Goal: Task Accomplishment & Management: Manage account settings

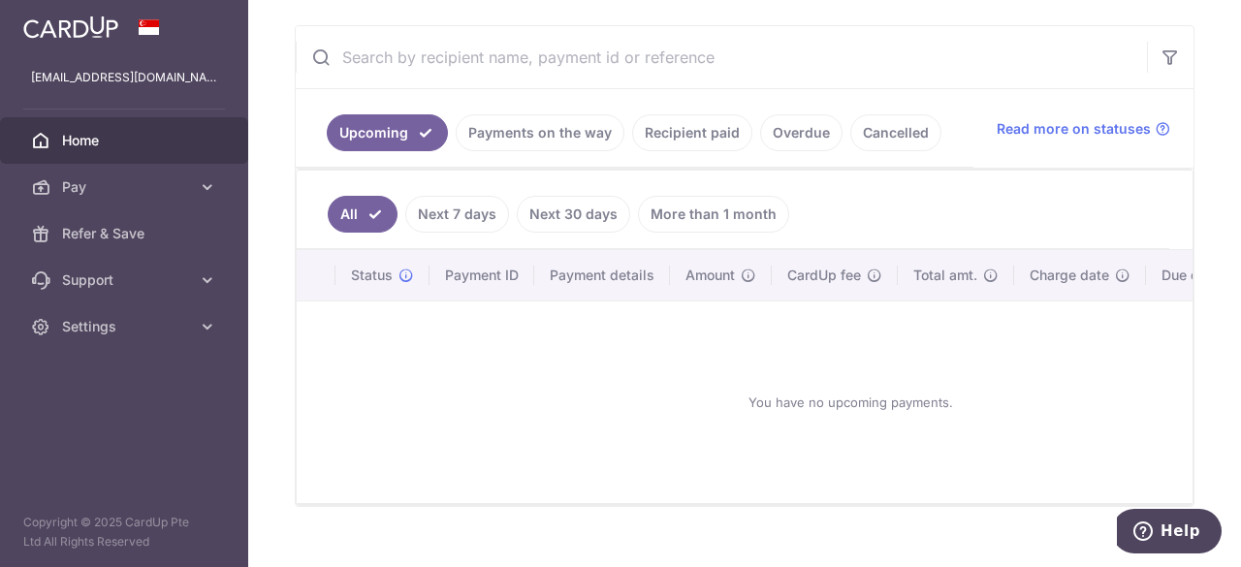
click at [518, 133] on link "Payments on the way" at bounding box center [540, 132] width 169 height 37
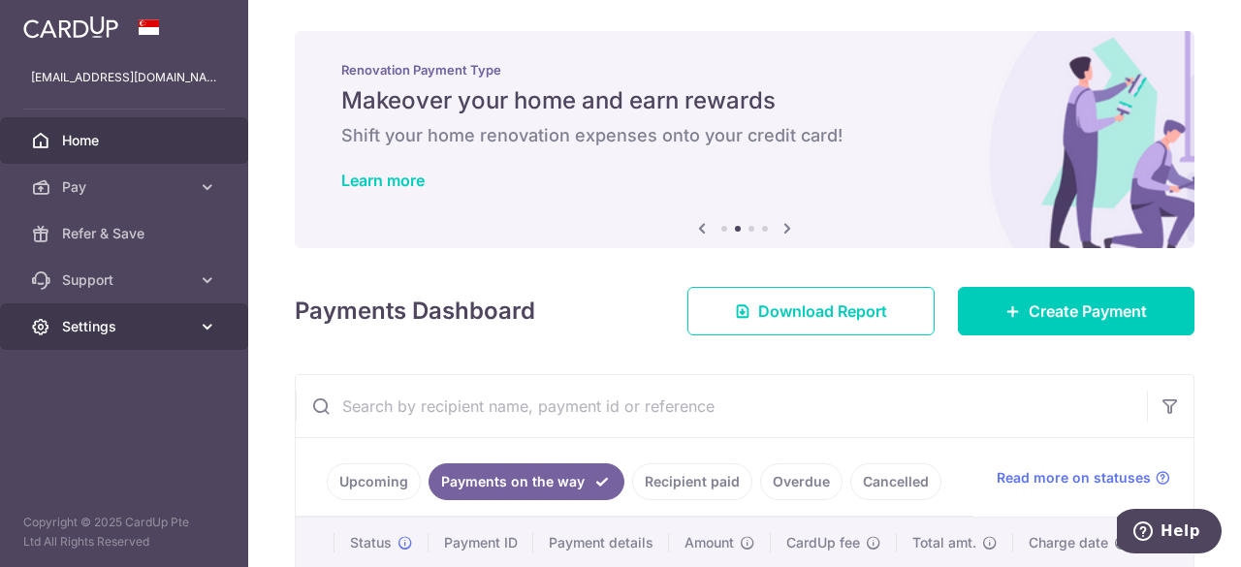
click at [202, 319] on icon at bounding box center [207, 326] width 19 height 19
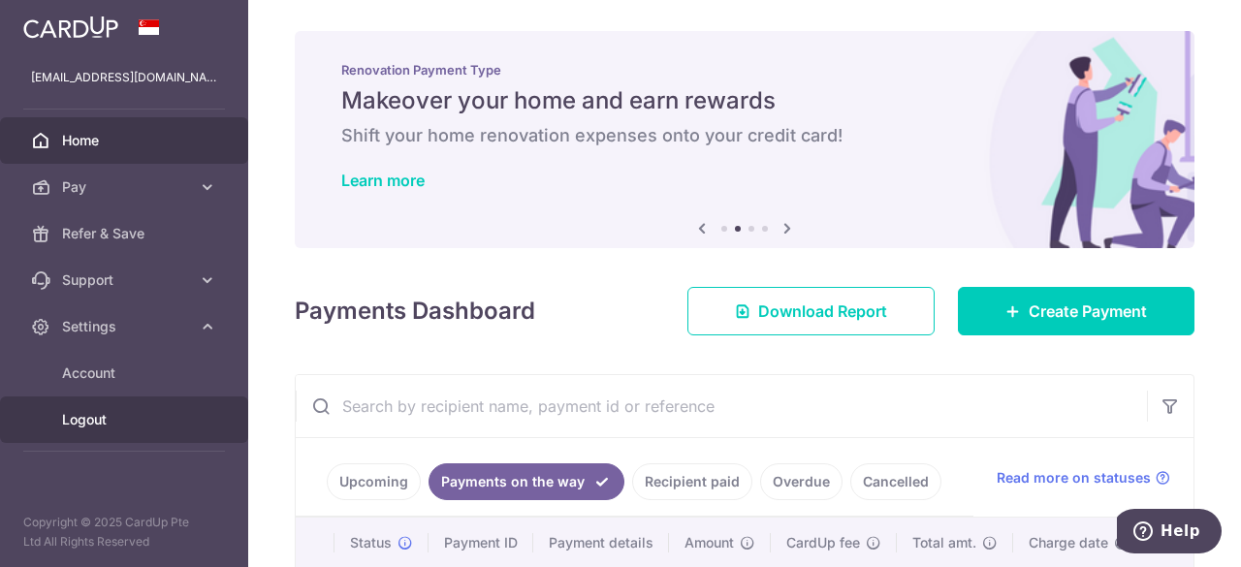
click at [102, 407] on link "Logout" at bounding box center [124, 420] width 248 height 47
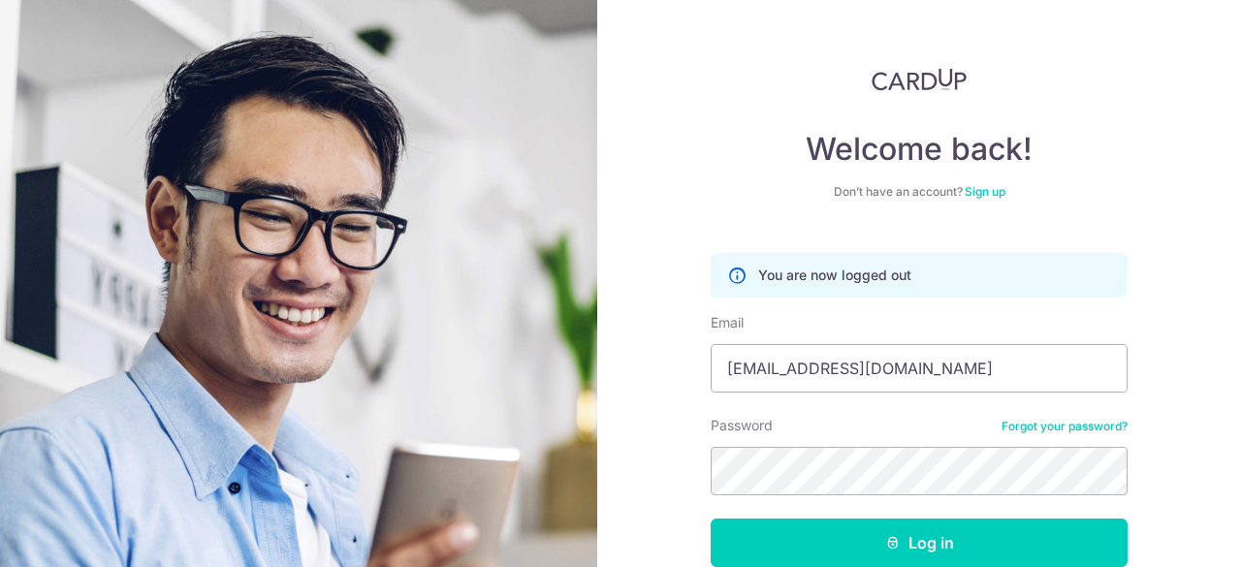
click at [711, 393] on div at bounding box center [711, 393] width 0 height 0
type input "[EMAIL_ADDRESS][DOMAIN_NAME]"
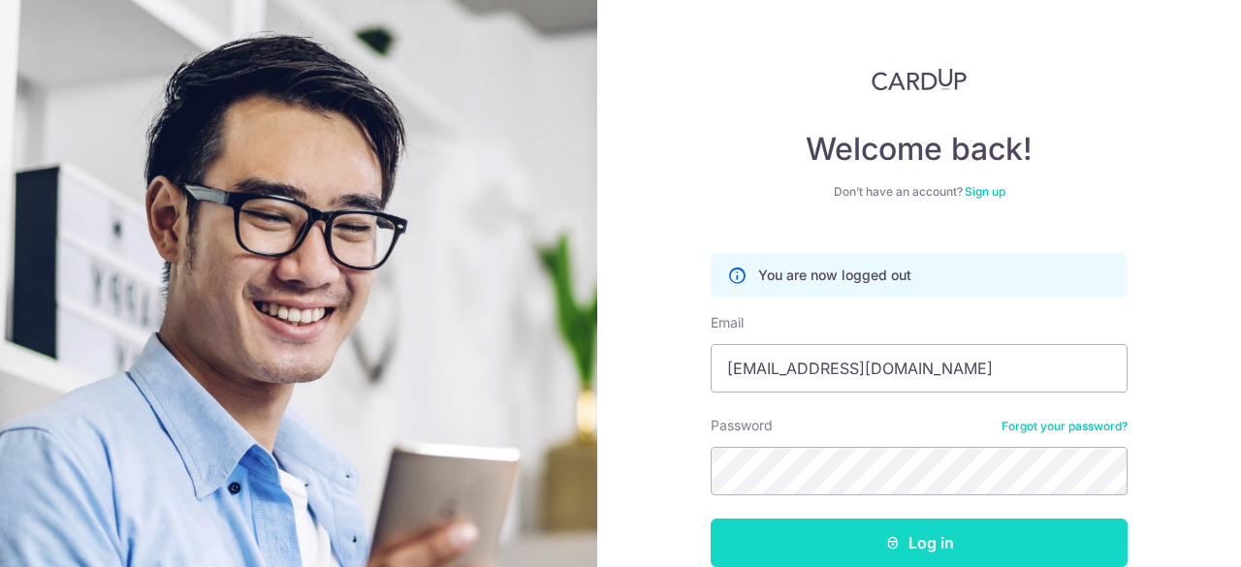
click at [893, 526] on button "Log in" at bounding box center [919, 543] width 417 height 48
